Goal: Book appointment/travel/reservation

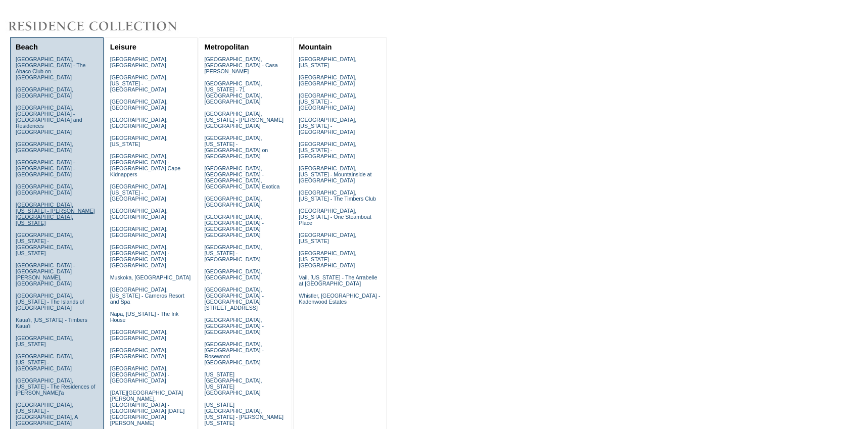
scroll to position [91, 0]
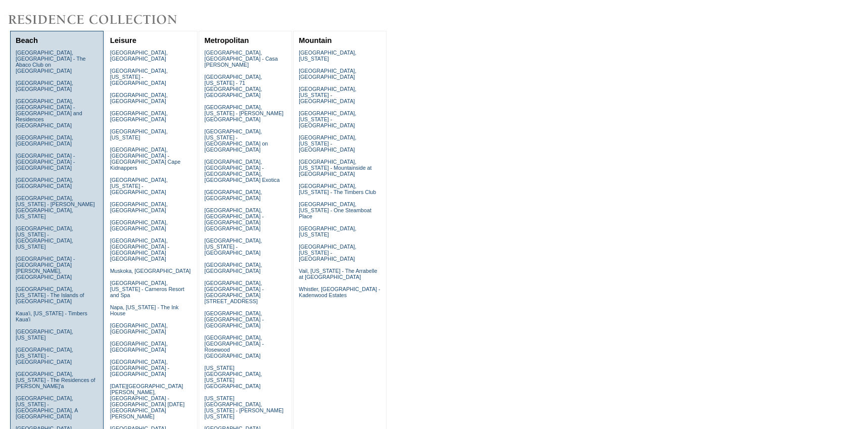
click at [53, 329] on link "Kiawah Island, South Carolina" at bounding box center [45, 335] width 58 height 12
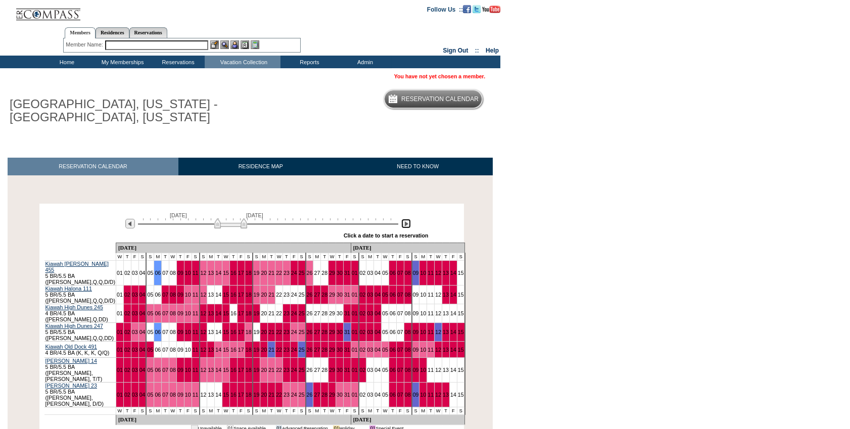
click at [405, 224] on img at bounding box center [406, 224] width 10 height 10
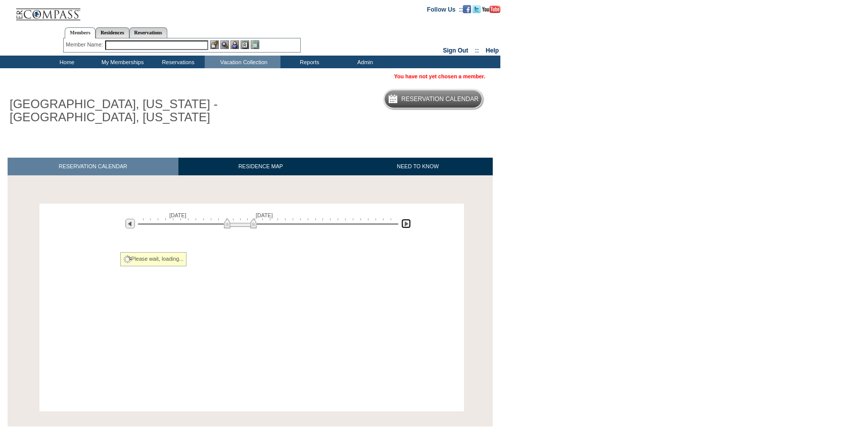
click at [405, 224] on img at bounding box center [406, 224] width 10 height 10
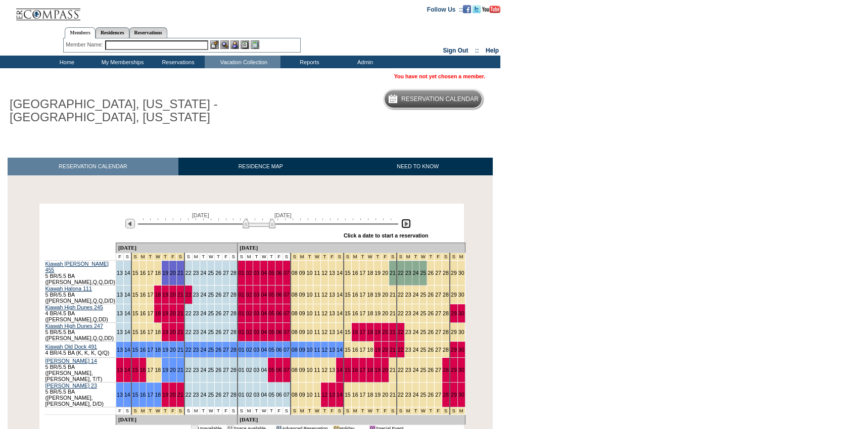
click at [405, 224] on img at bounding box center [406, 224] width 10 height 10
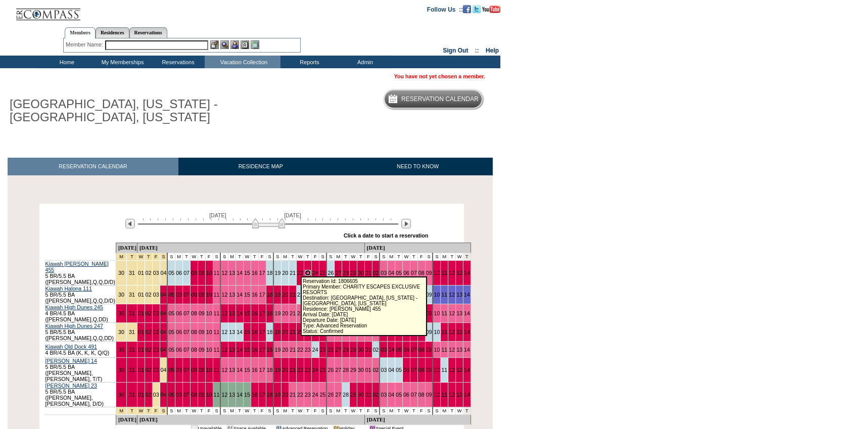
click at [305, 270] on link "23" at bounding box center [308, 273] width 6 height 6
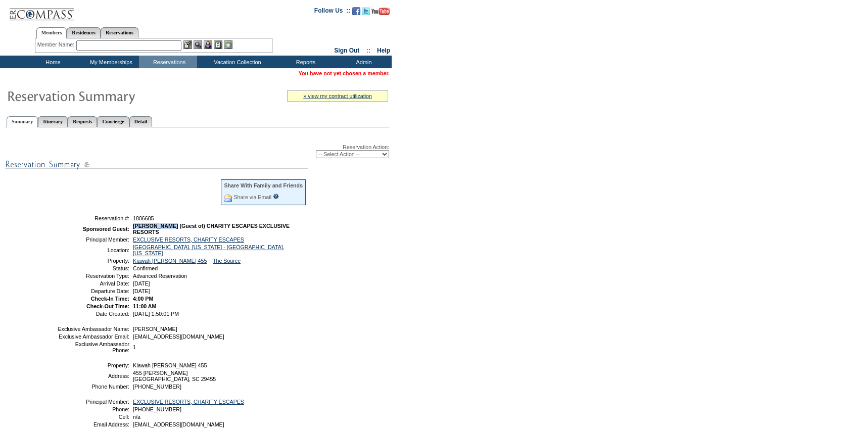
drag, startPoint x: 176, startPoint y: 223, endPoint x: 132, endPoint y: 223, distance: 44.0
click at [133, 223] on span "[PERSON_NAME] (Guest of) CHARITY ESCAPES EXCLUSIVE RESORTS" at bounding box center [211, 229] width 157 height 12
copy span "[PERSON_NAME]"
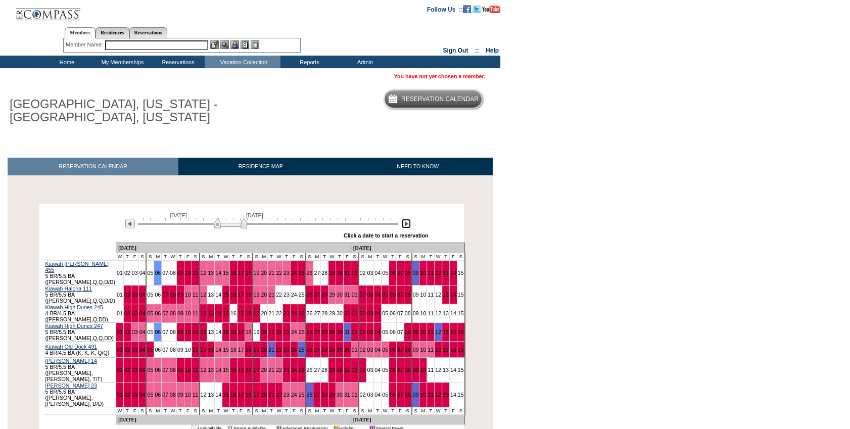
click at [405, 225] on img at bounding box center [406, 224] width 10 height 10
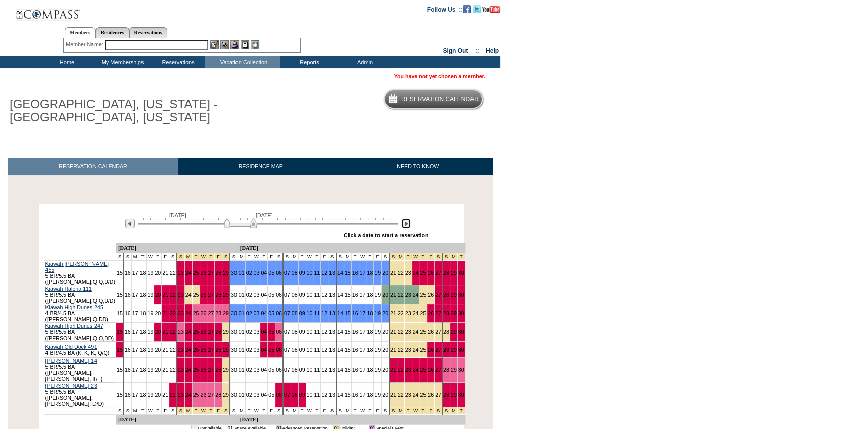
click at [405, 225] on img at bounding box center [406, 224] width 10 height 10
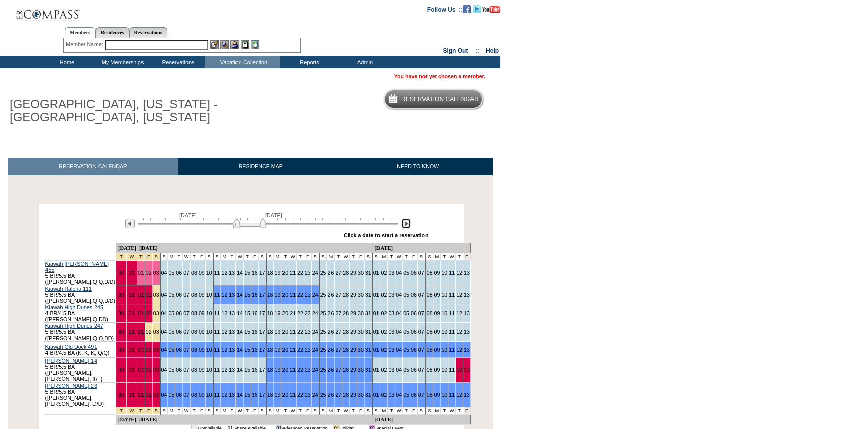
click at [405, 225] on img at bounding box center [406, 224] width 10 height 10
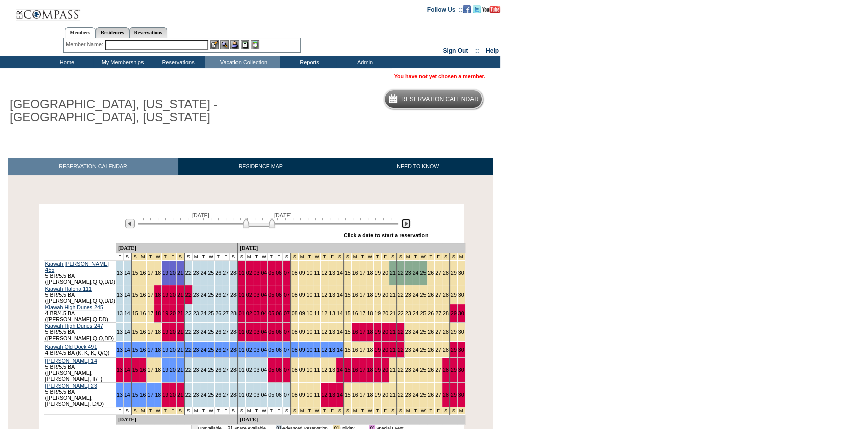
click at [405, 225] on img at bounding box center [406, 224] width 10 height 10
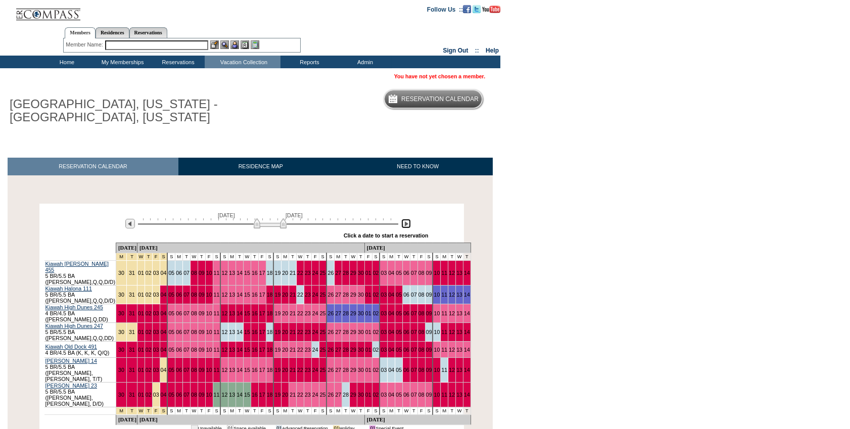
click at [278, 223] on img at bounding box center [270, 223] width 33 height 10
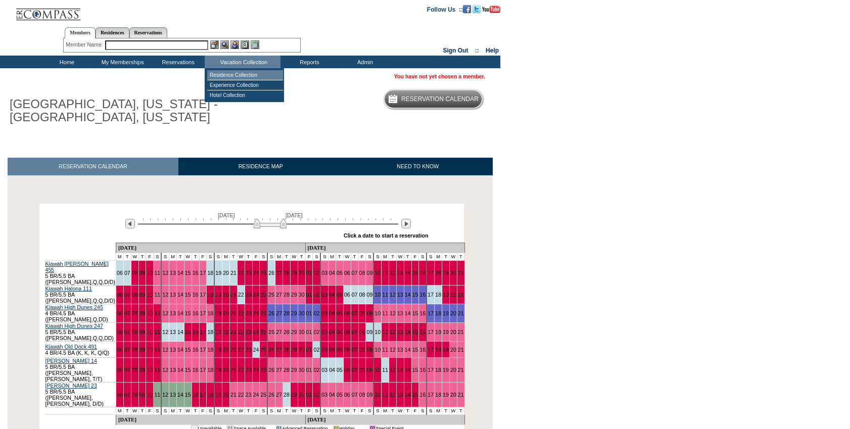
click at [249, 76] on td "Residence Collection" at bounding box center [245, 75] width 76 height 10
